Goal: Task Accomplishment & Management: Use online tool/utility

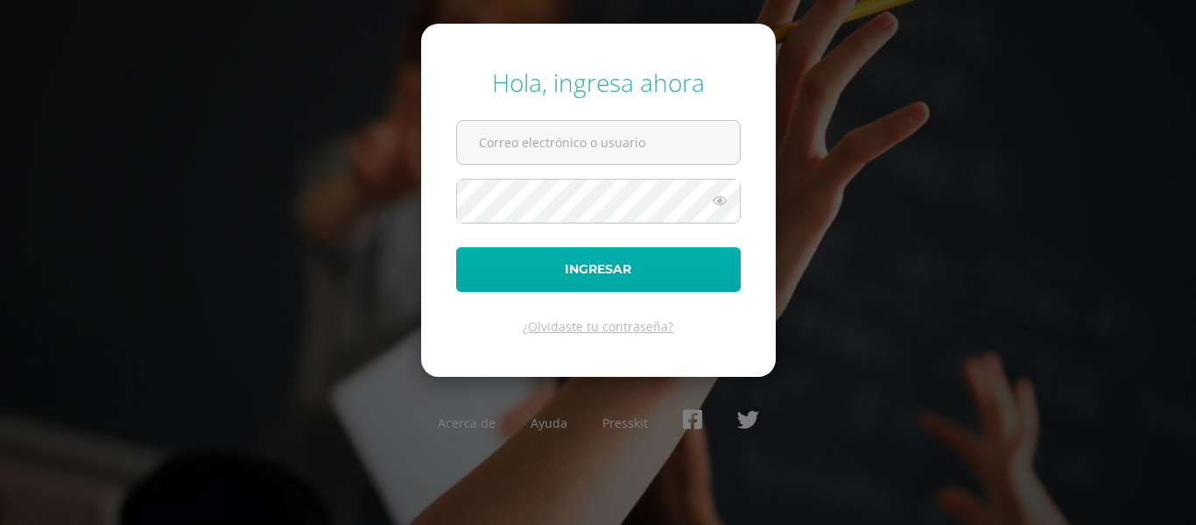
type input "andre.rodas@centroeducativoelvalle.edu.gt"
click at [675, 271] on button "Ingresar" at bounding box center [598, 269] width 285 height 45
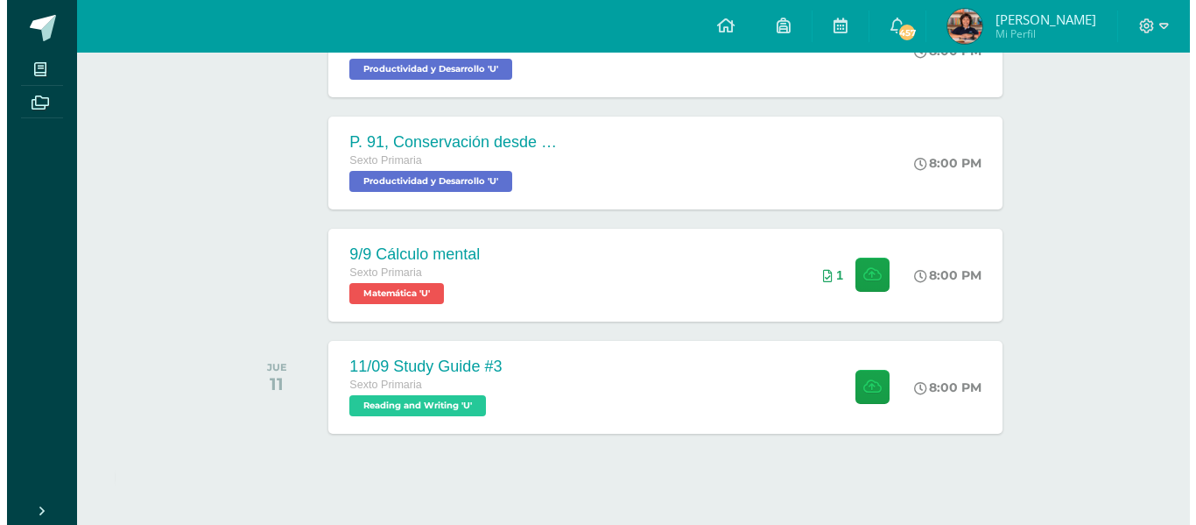
scroll to position [585, 0]
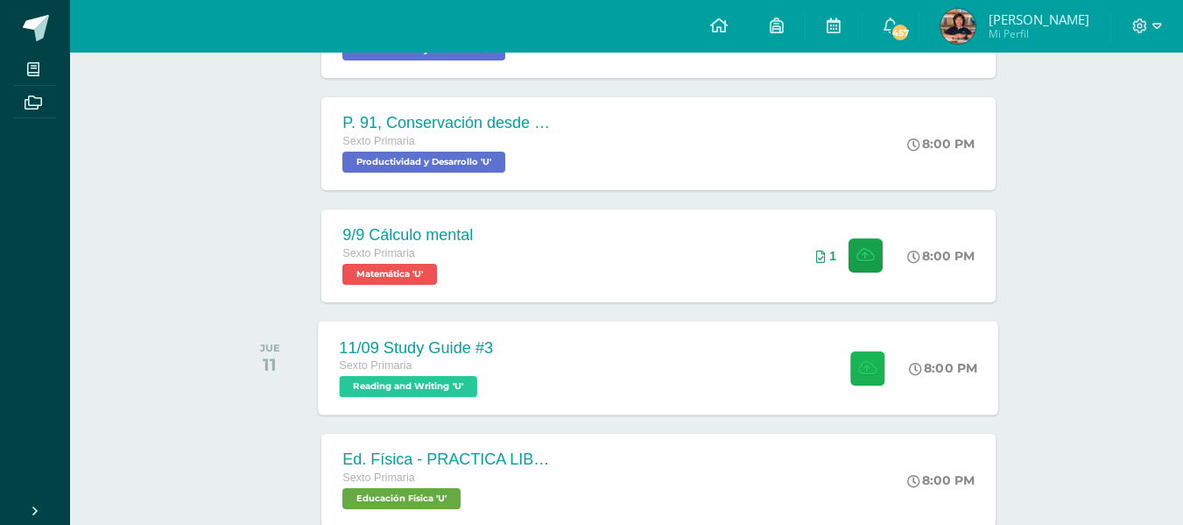
click at [866, 373] on icon at bounding box center [867, 367] width 18 height 15
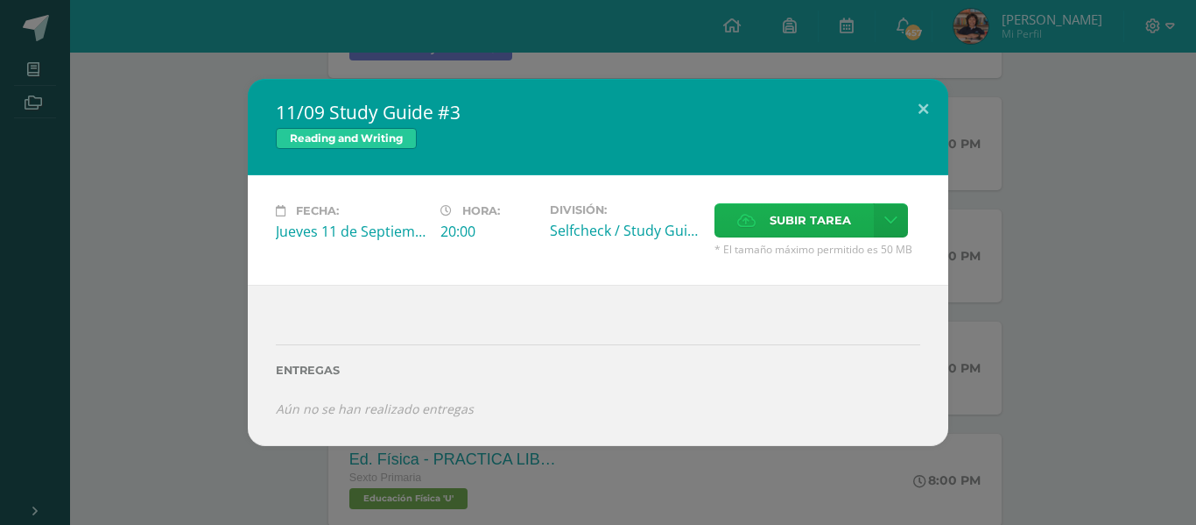
click at [759, 226] on label "Subir tarea" at bounding box center [794, 220] width 159 height 34
click at [0, 0] on input "Subir tarea" at bounding box center [0, 0] width 0 height 0
